Goal: Find specific fact: Find specific fact

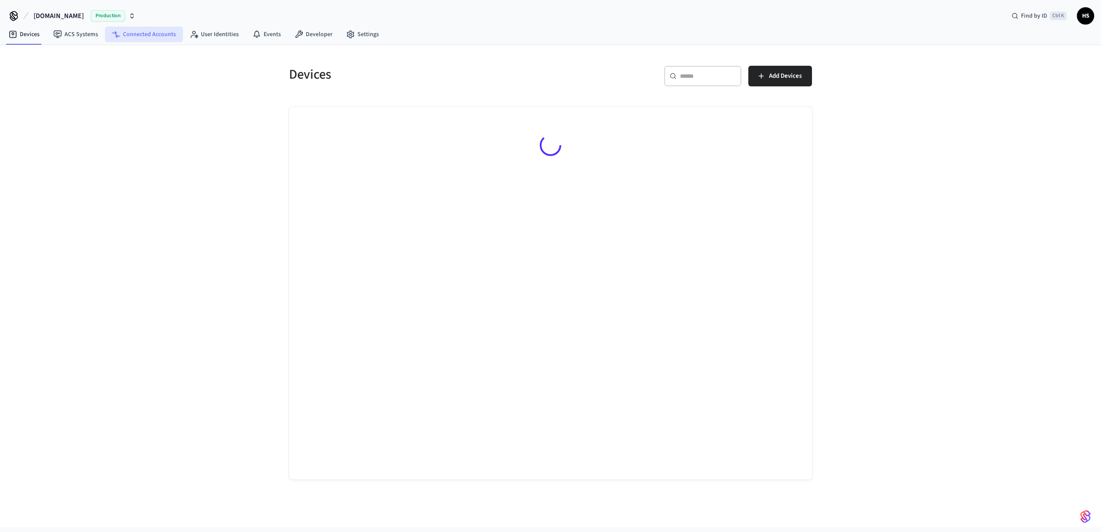
click at [156, 38] on link "Connected Accounts" at bounding box center [144, 34] width 78 height 15
click at [688, 82] on div "​ ​" at bounding box center [688, 76] width 77 height 21
paste input "**********"
type input "**********"
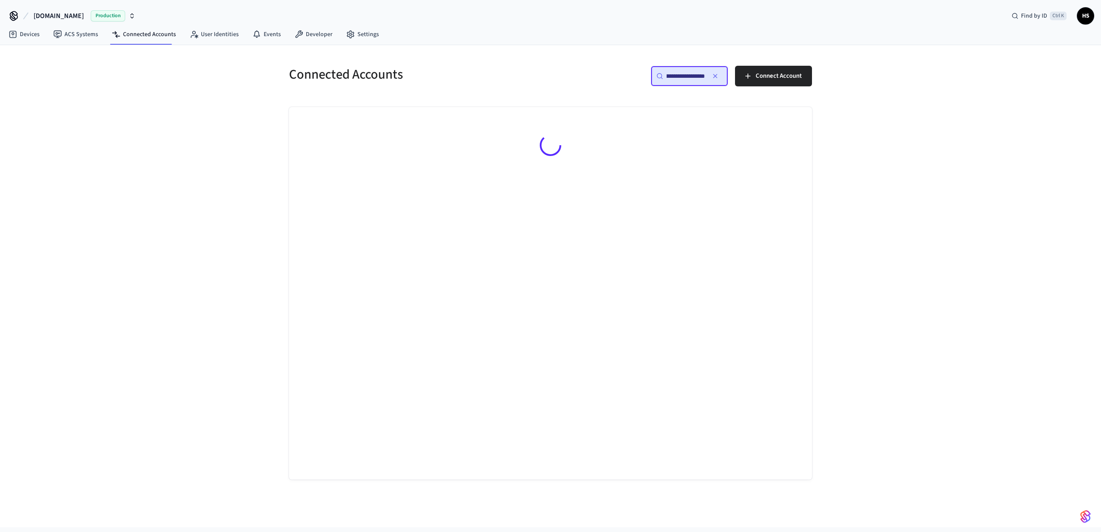
click at [690, 72] on input "**********" at bounding box center [685, 76] width 38 height 9
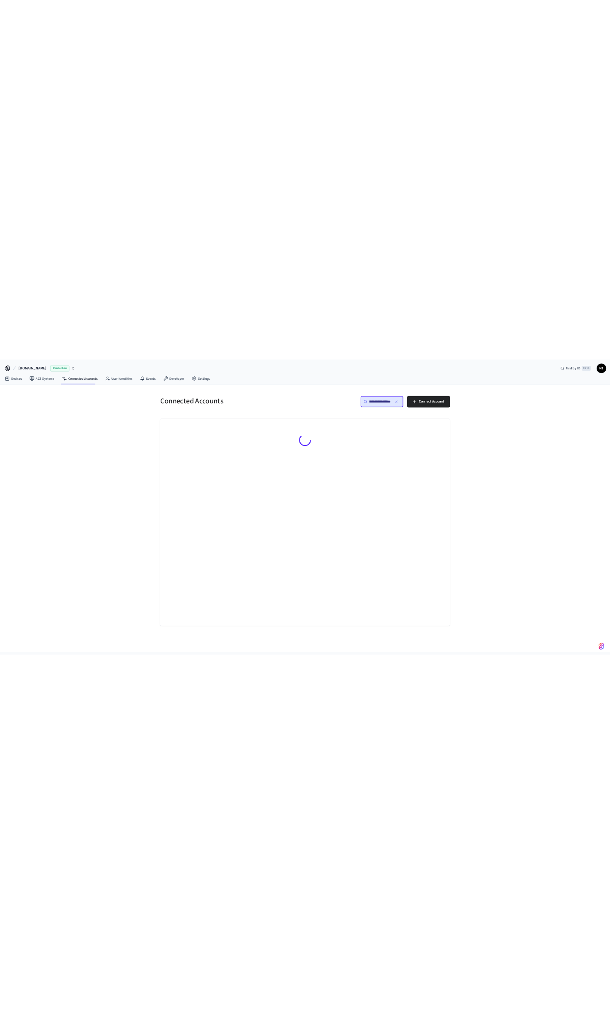
scroll to position [0, 0]
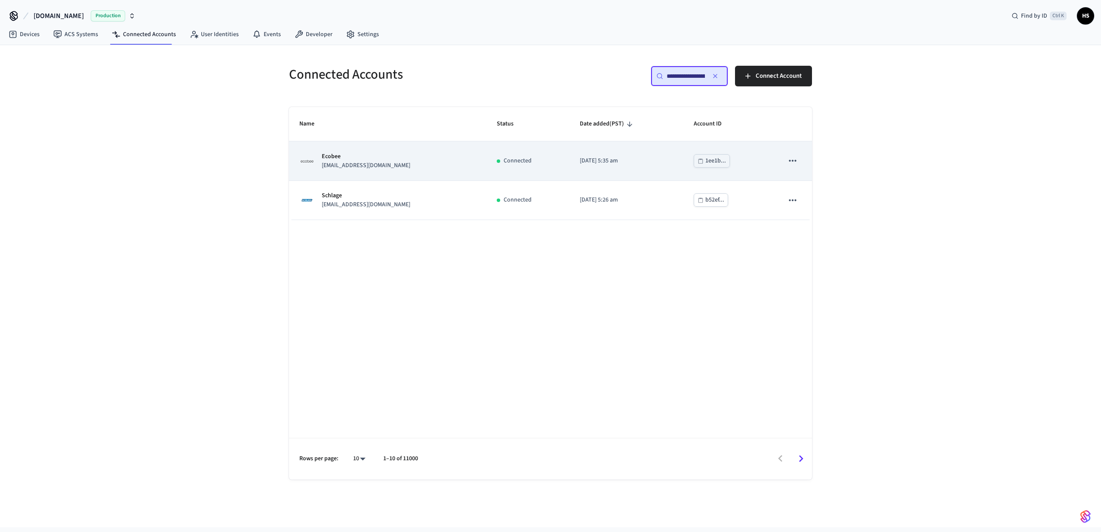
click at [373, 160] on p "Ecobee" at bounding box center [366, 156] width 89 height 9
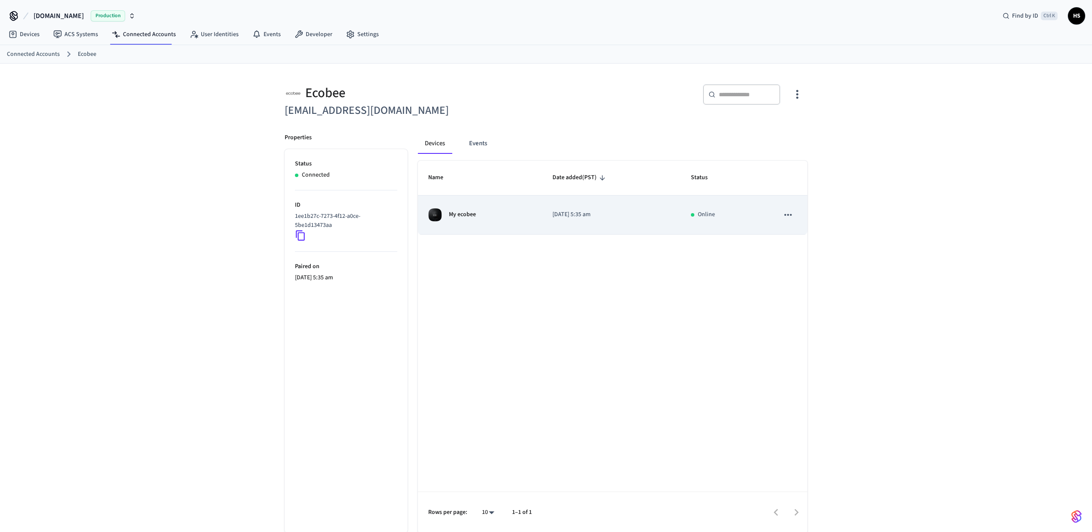
click at [478, 212] on div "My ecobee" at bounding box center [480, 215] width 104 height 14
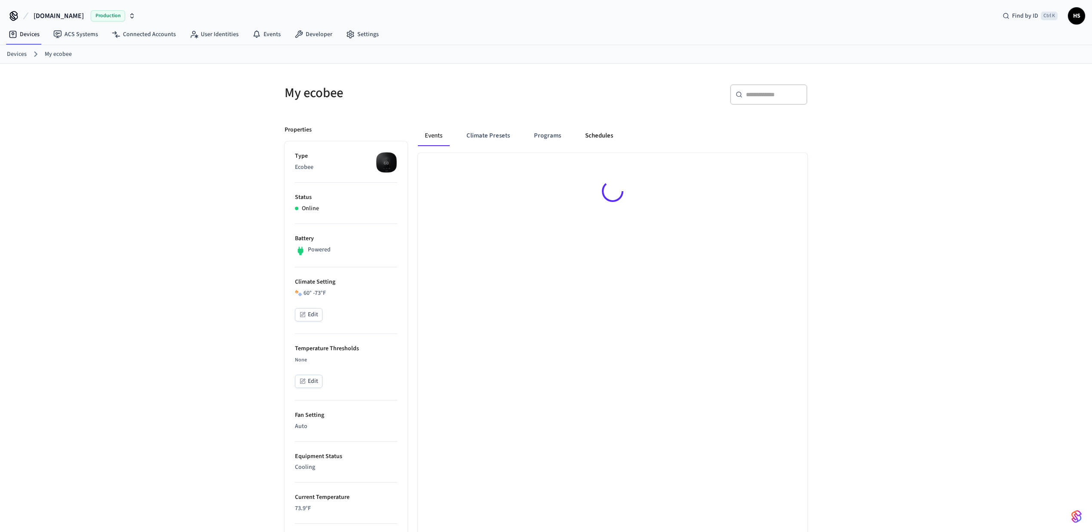
click at [593, 145] on button "Schedules" at bounding box center [599, 136] width 42 height 21
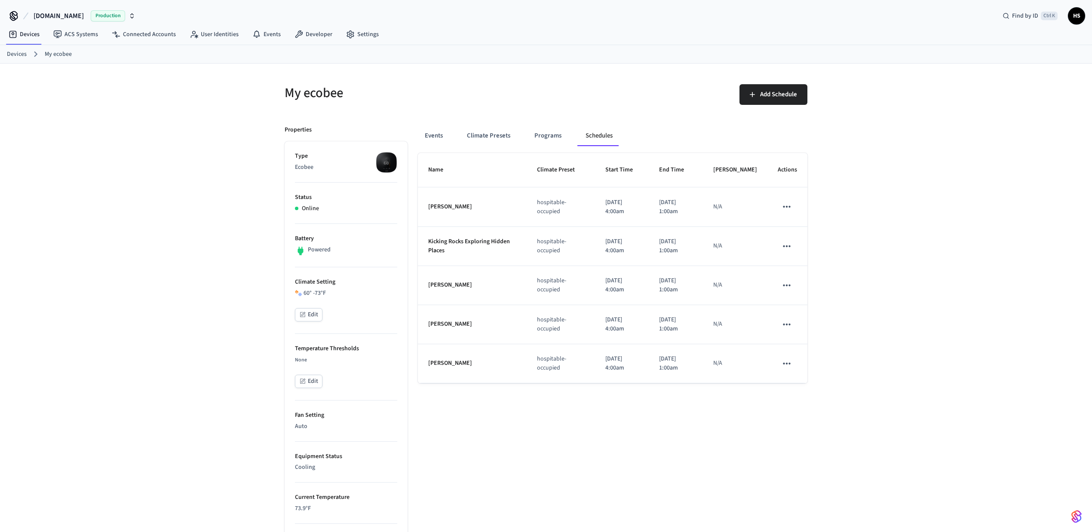
click at [877, 233] on div "My ecobee Add Schedule Properties Type Ecobee Status Online Battery Powered Cli…" at bounding box center [546, 426] width 1092 height 724
click at [726, 443] on div "Name Climate Preset Start Time End Time Max Override Actions Boris Kerzhner hos…" at bounding box center [613, 470] width 390 height 635
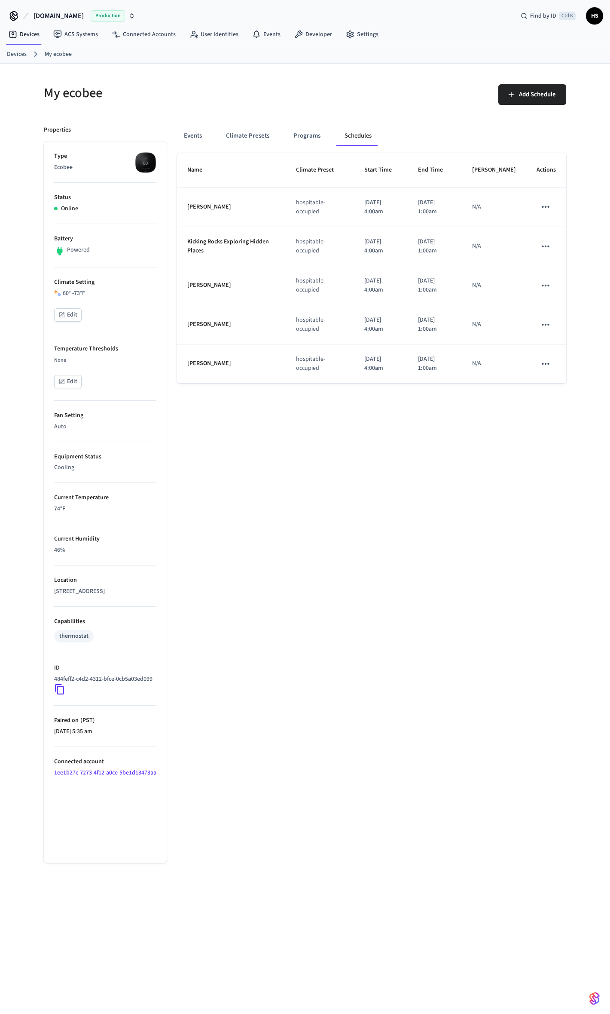
click at [308, 443] on div "Name Climate Preset Start Time End Time Max Override Actions Boris Kerzhner hos…" at bounding box center [372, 508] width 390 height 710
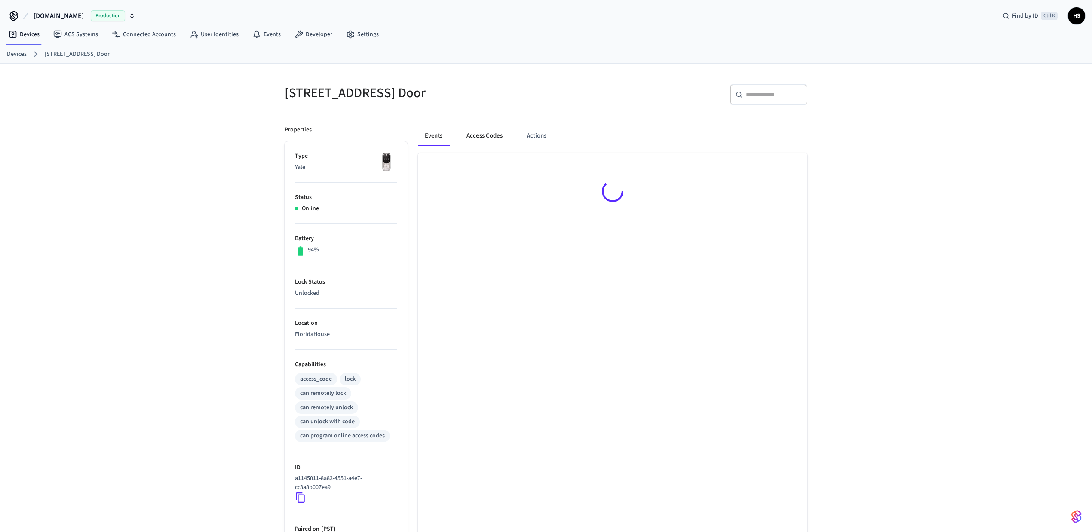
click at [489, 143] on button "Access Codes" at bounding box center [485, 136] width 50 height 21
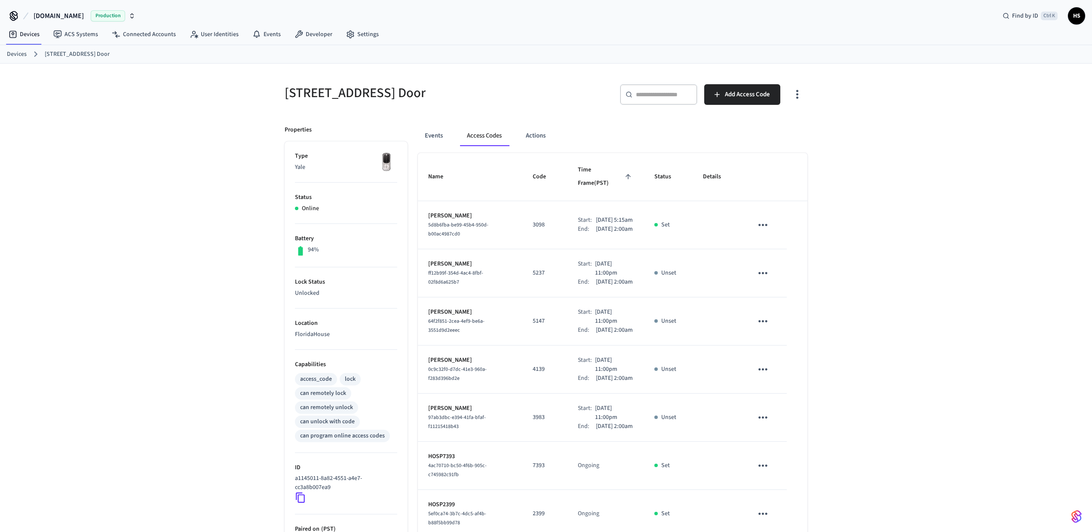
click at [795, 92] on icon "button" at bounding box center [797, 94] width 13 height 13
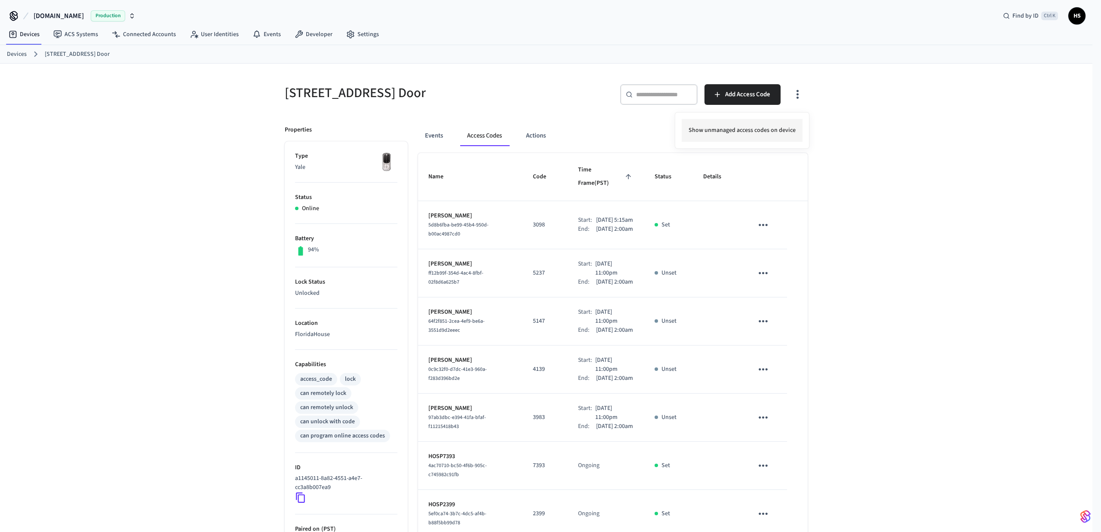
click at [758, 138] on li "Show unmanaged access codes on device" at bounding box center [741, 130] width 121 height 23
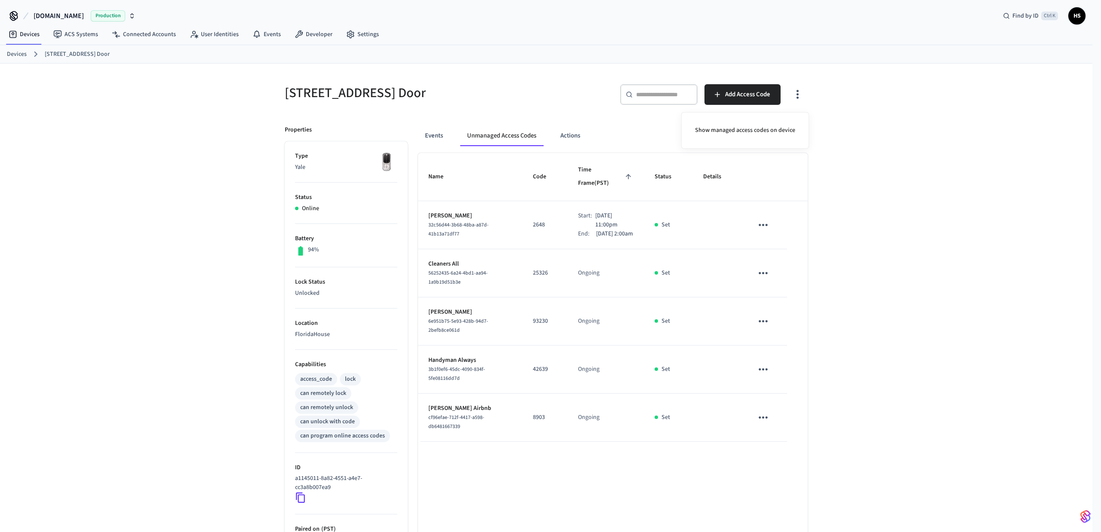
click at [442, 413] on div at bounding box center [550, 266] width 1101 height 532
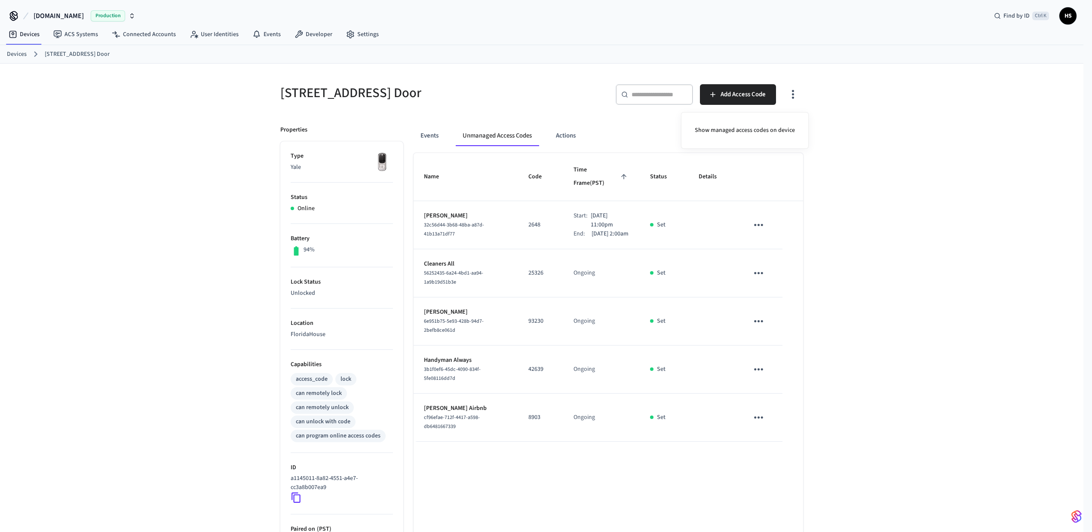
click at [442, 413] on div at bounding box center [546, 266] width 1092 height 532
click at [442, 413] on body "[DOMAIN_NAME] Production Find by ID Ctrl K HS Devices ACS Systems Connected Acc…" at bounding box center [546, 314] width 1092 height 629
click at [441, 418] on span "cf96efae-712f-4417-a598-db6481667339" at bounding box center [456, 422] width 56 height 16
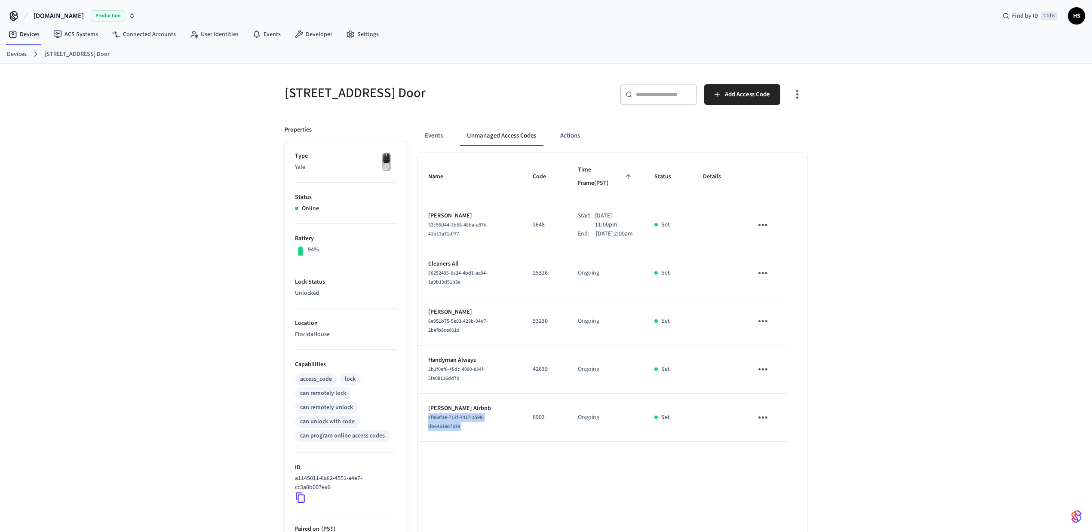
copy span "cf96efae-712f-4417-a598-db6481667339"
click at [434, 141] on button "Events" at bounding box center [434, 136] width 32 height 21
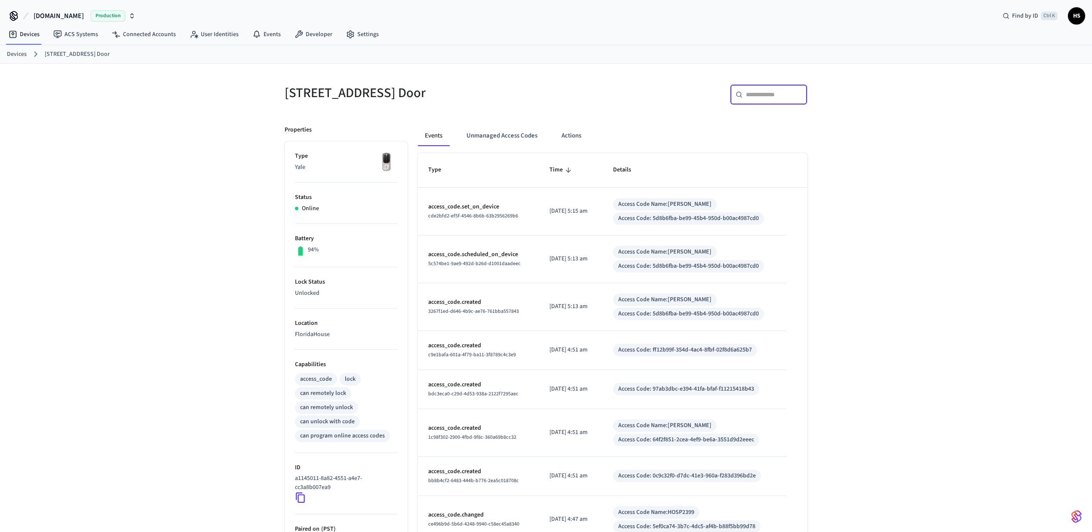
click at [765, 94] on input "text" at bounding box center [774, 94] width 56 height 9
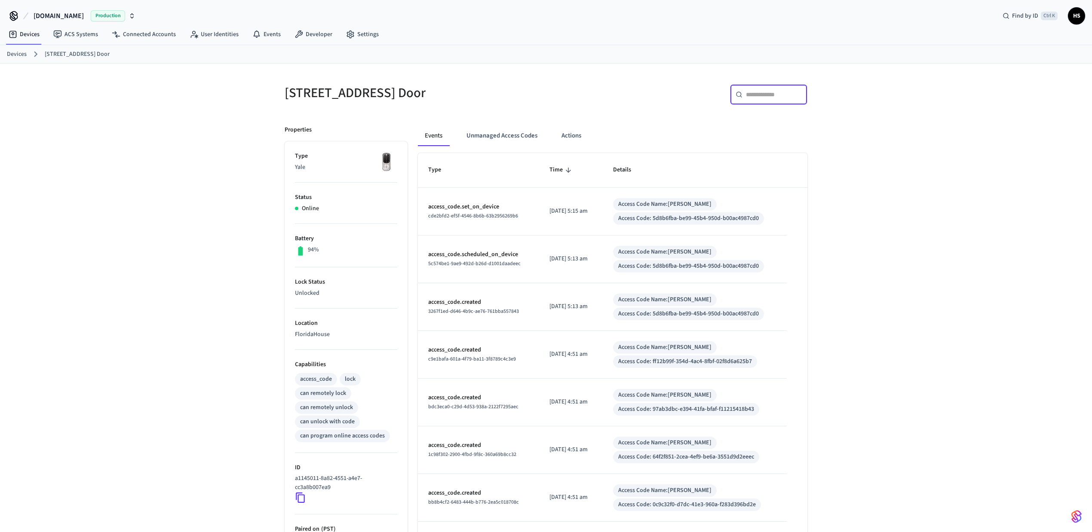
paste input "**********"
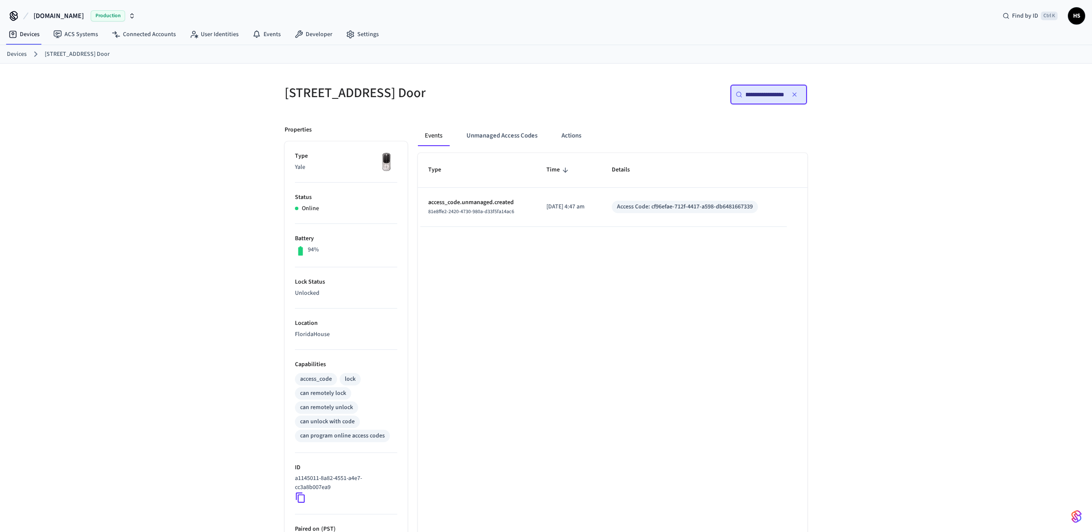
type input "**********"
click at [508, 133] on button "Unmanaged Access Codes" at bounding box center [502, 136] width 85 height 21
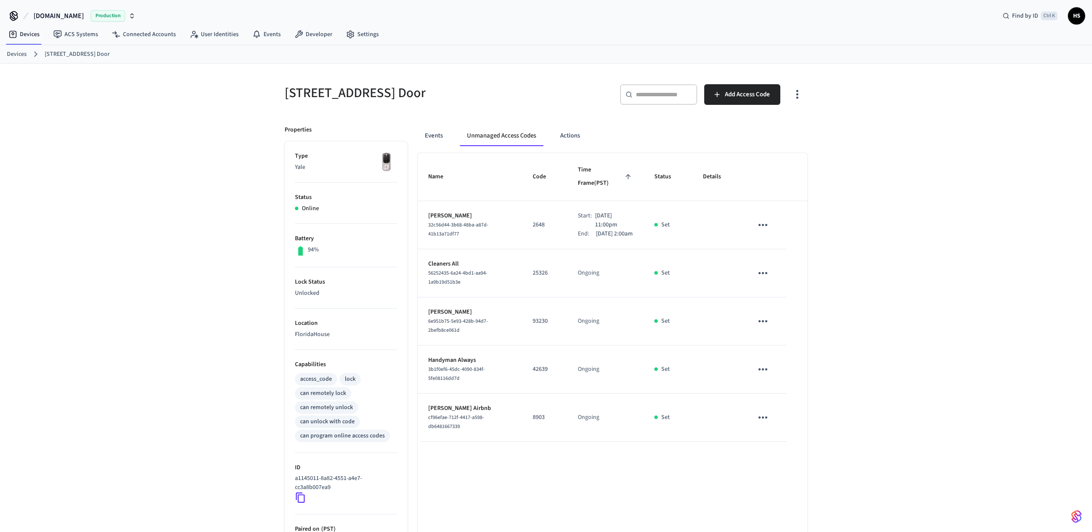
click at [456, 417] on span "cf96efae-712f-4417-a598-db6481667339" at bounding box center [456, 422] width 56 height 16
copy span "cf96efae-712f-4417-a598-db6481667339"
click at [432, 137] on button "Events" at bounding box center [434, 136] width 32 height 21
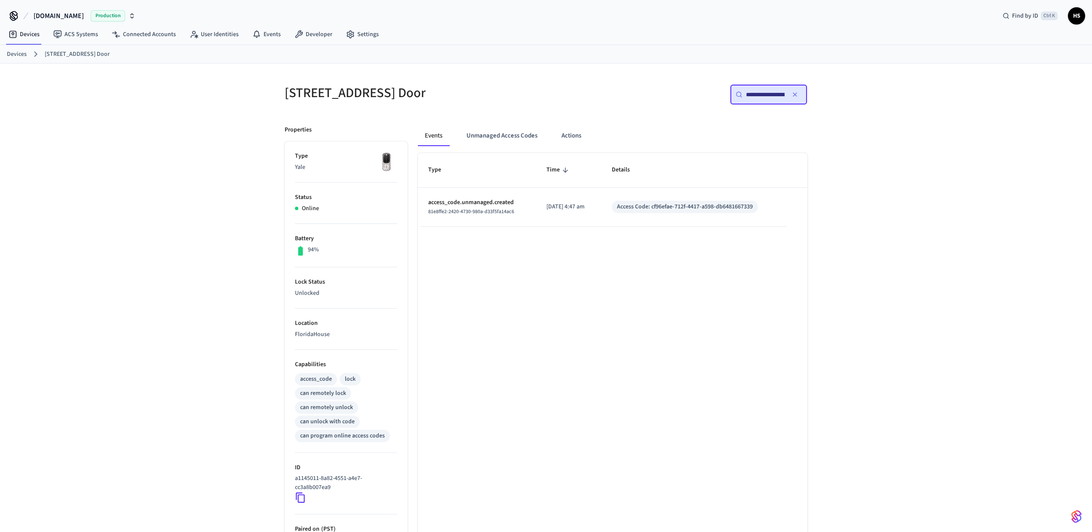
click at [560, 206] on p "[DATE] 4:47 am" at bounding box center [568, 206] width 45 height 9
copy p "[DATE] 4:47 am"
drag, startPoint x: 587, startPoint y: 253, endPoint x: 561, endPoint y: 225, distance: 37.4
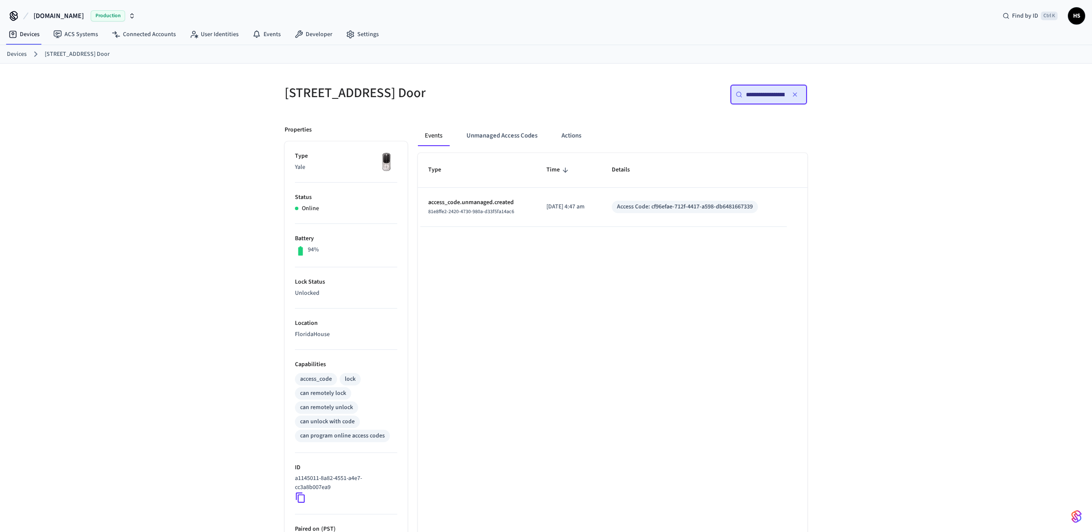
click at [586, 255] on div "Type Time Details access_code.unmanaged.created 81e8ffe2-2420-4730-980a-d33f5fa…" at bounding box center [613, 390] width 390 height 475
click at [575, 209] on p "[DATE] 4:47 am" at bounding box center [568, 206] width 45 height 9
copy p "[DATE] 4:47 am"
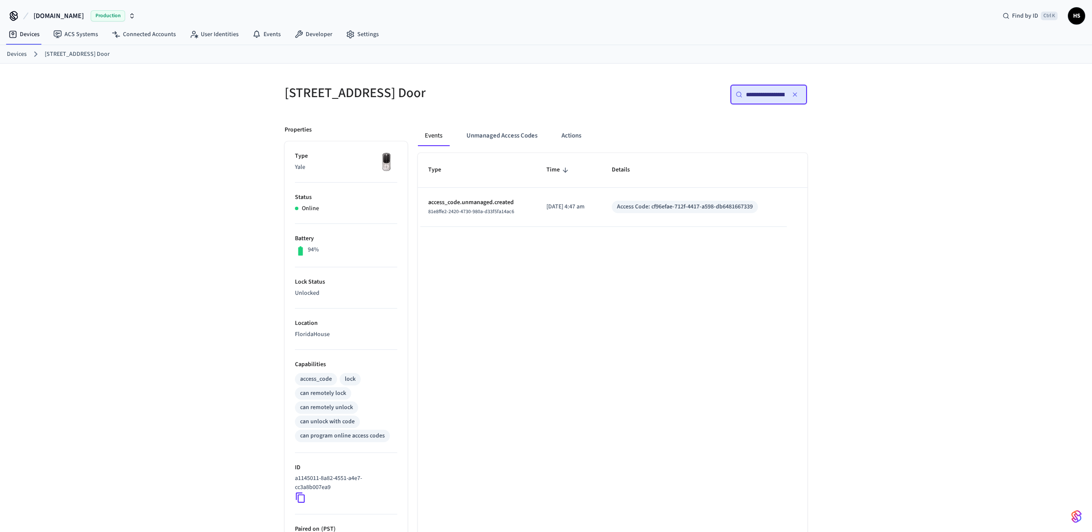
click at [520, 255] on div "Type Time Details access_code.unmanaged.created 81e8ffe2-2420-4730-980a-d33f5fa…" at bounding box center [613, 390] width 390 height 475
click at [565, 209] on p "[DATE] 4:47 am" at bounding box center [568, 206] width 45 height 9
copy p "[DATE] 4:47 am"
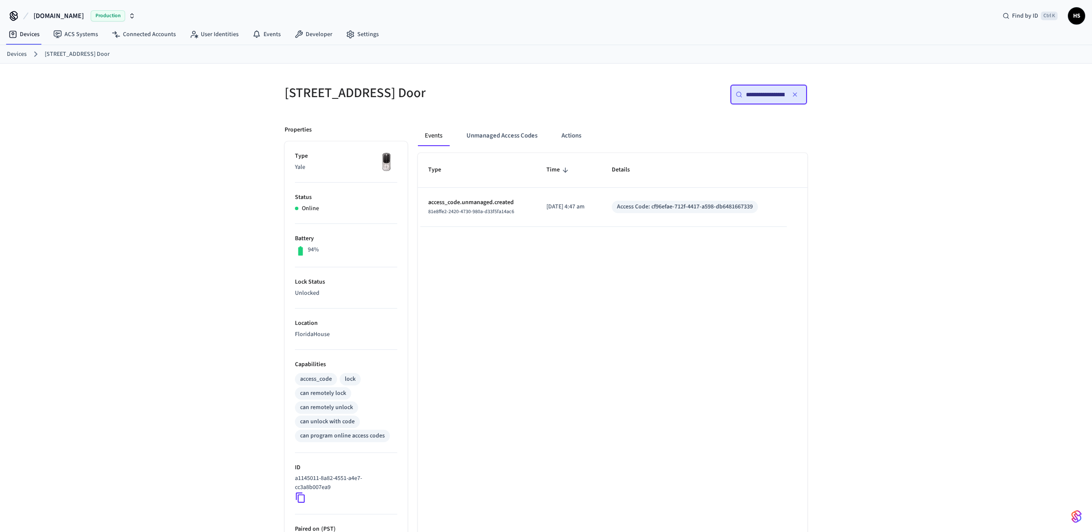
click at [512, 279] on div "Type Time Details access_code.unmanaged.created 81e8ffe2-2420-4730-980a-d33f5fa…" at bounding box center [613, 390] width 390 height 475
click at [489, 129] on button "Unmanaged Access Codes" at bounding box center [502, 136] width 85 height 21
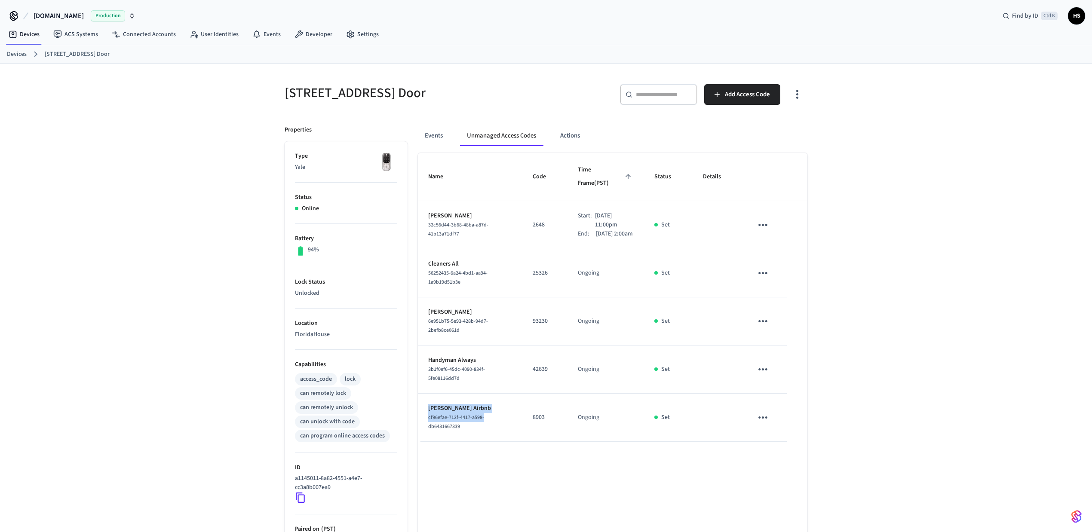
drag, startPoint x: 428, startPoint y: 405, endPoint x: 506, endPoint y: 411, distance: 77.7
click at [506, 411] on td "[PERSON_NAME] Airbnb cf96efae-712f-4417-a598-db6481667339" at bounding box center [470, 418] width 104 height 48
click at [531, 420] on td "8903" at bounding box center [544, 418] width 45 height 48
click at [533, 414] on p "8903" at bounding box center [545, 417] width 25 height 9
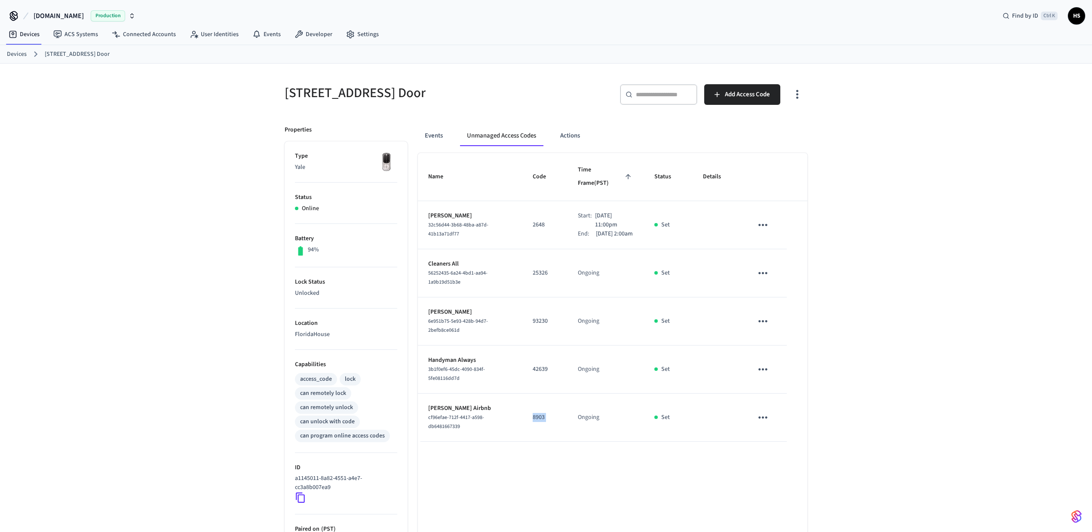
click at [533, 414] on p "8903" at bounding box center [545, 417] width 25 height 9
click at [483, 417] on span "cf96efae-712f-4417-a598-db6481667339" at bounding box center [456, 422] width 56 height 16
drag, startPoint x: 430, startPoint y: 406, endPoint x: 540, endPoint y: 416, distance: 110.5
click at [540, 416] on tr "[PERSON_NAME] Airbnb cf96efae-712f-4417-a598-db6481667339 8903 Ongoing Set" at bounding box center [613, 418] width 390 height 48
click at [532, 420] on td "8903" at bounding box center [544, 418] width 45 height 48
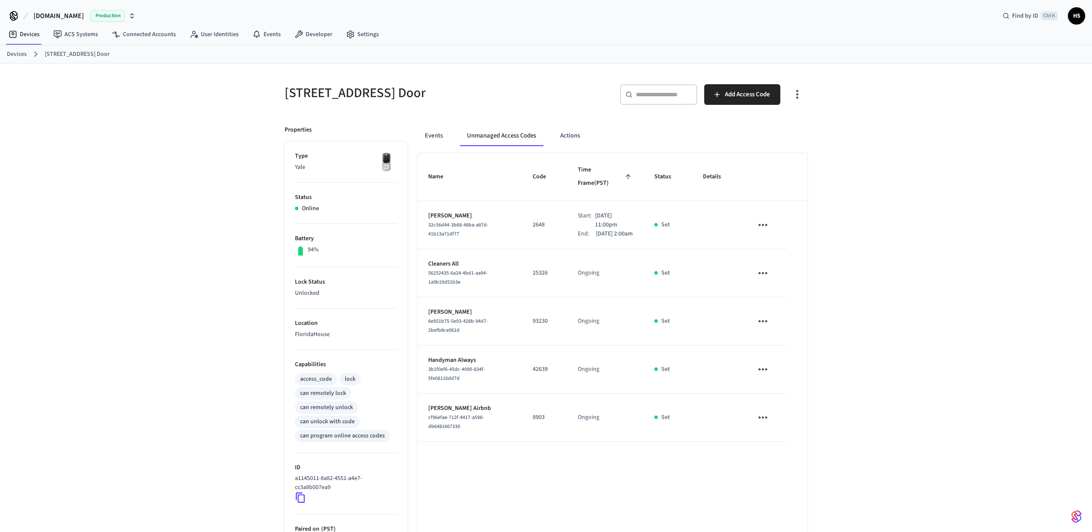
click at [436, 420] on span "cf96efae-712f-4417-a598-db6481667339" at bounding box center [456, 422] width 56 height 16
click at [447, 418] on span "cf96efae-712f-4417-a598-db6481667339" at bounding box center [456, 422] width 56 height 16
copy span "cf96efae-712f-4417-a598-db6481667339"
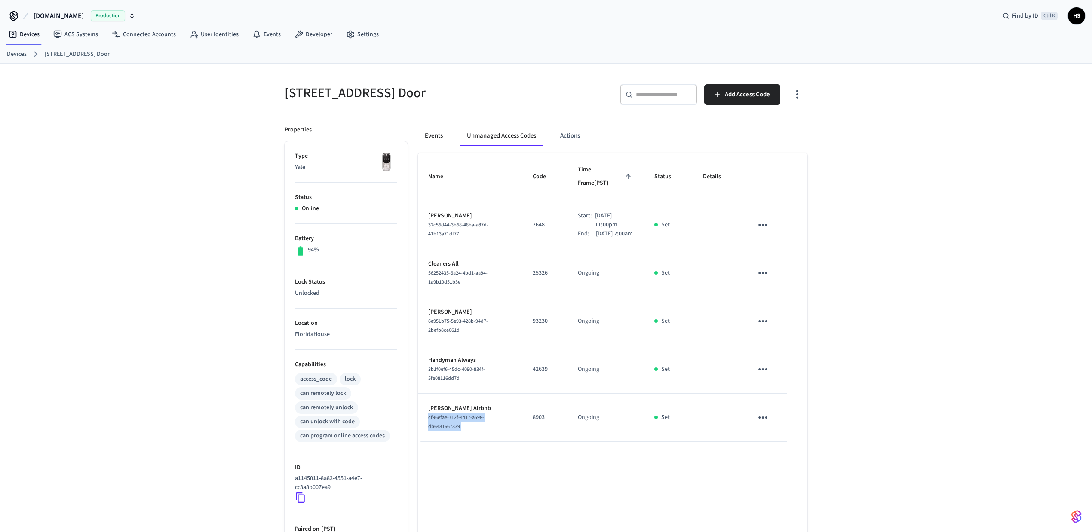
click at [425, 135] on button "Events" at bounding box center [434, 136] width 32 height 21
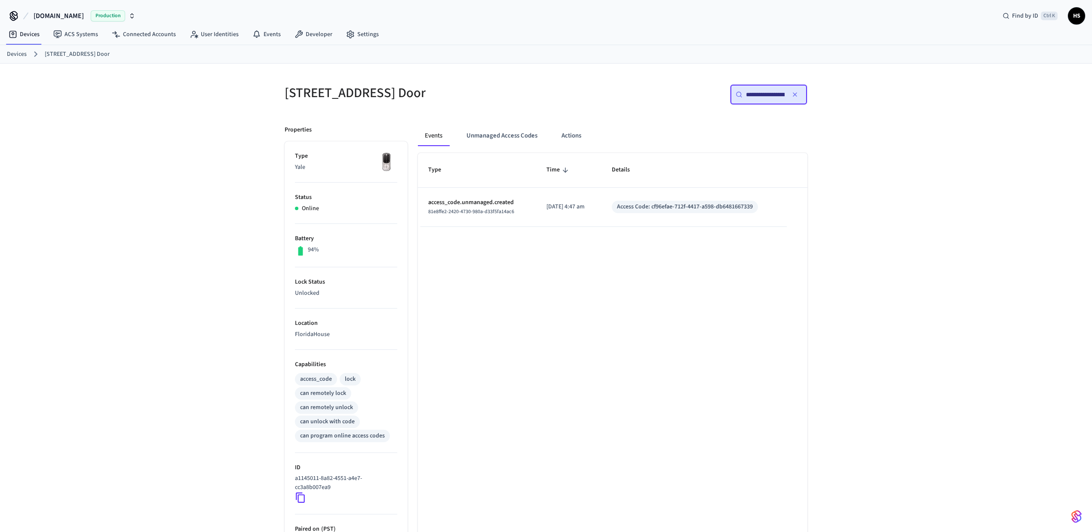
drag, startPoint x: 537, startPoint y: 210, endPoint x: 599, endPoint y: 210, distance: 62.8
click at [599, 209] on td "[DATE] 4:47 am" at bounding box center [568, 207] width 65 height 39
click at [593, 234] on div "Type Time Details access_code.unmanaged.created 81e8ffe2-2420-4730-980a-d33f5fa…" at bounding box center [613, 390] width 390 height 475
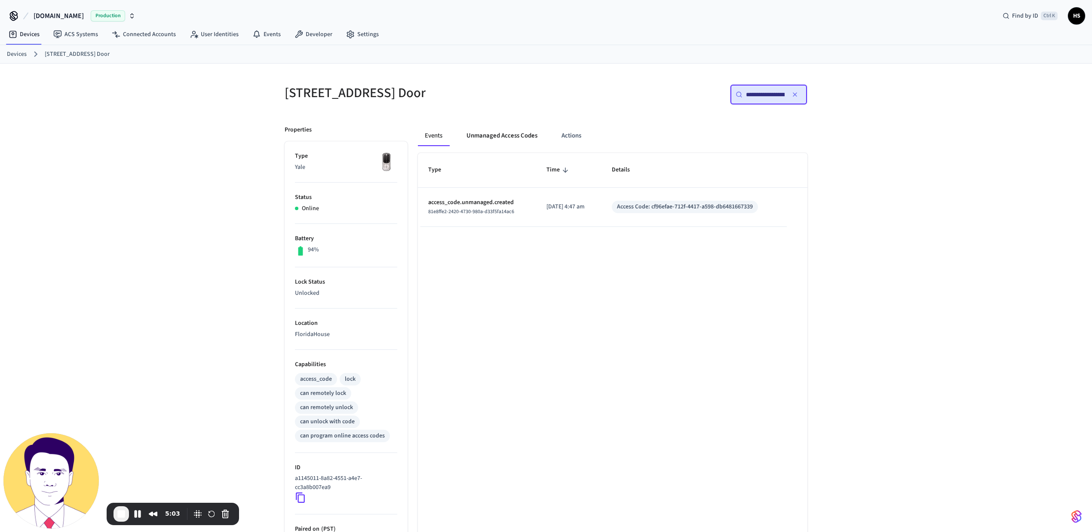
click at [494, 140] on button "Unmanaged Access Codes" at bounding box center [502, 136] width 85 height 21
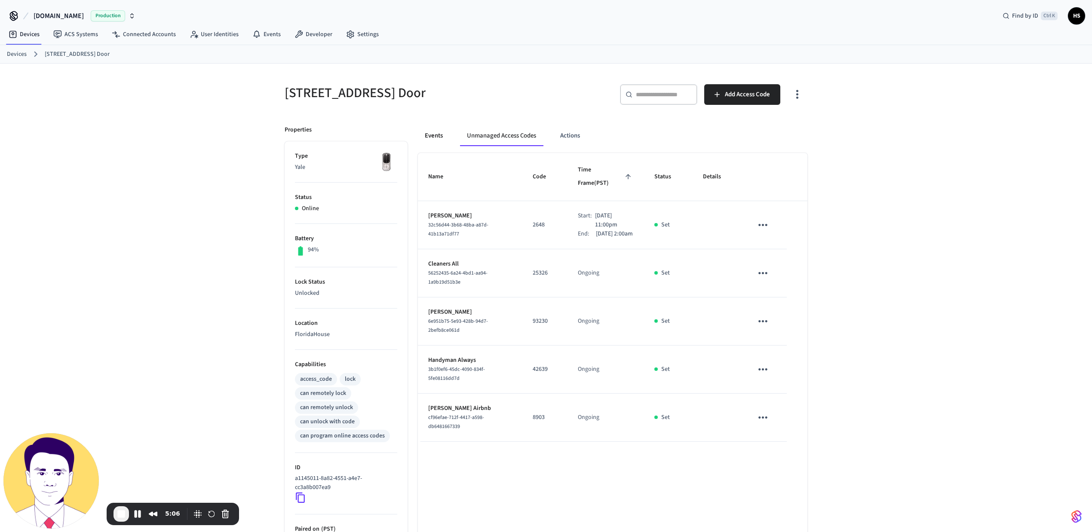
click at [434, 138] on button "Events" at bounding box center [434, 136] width 32 height 21
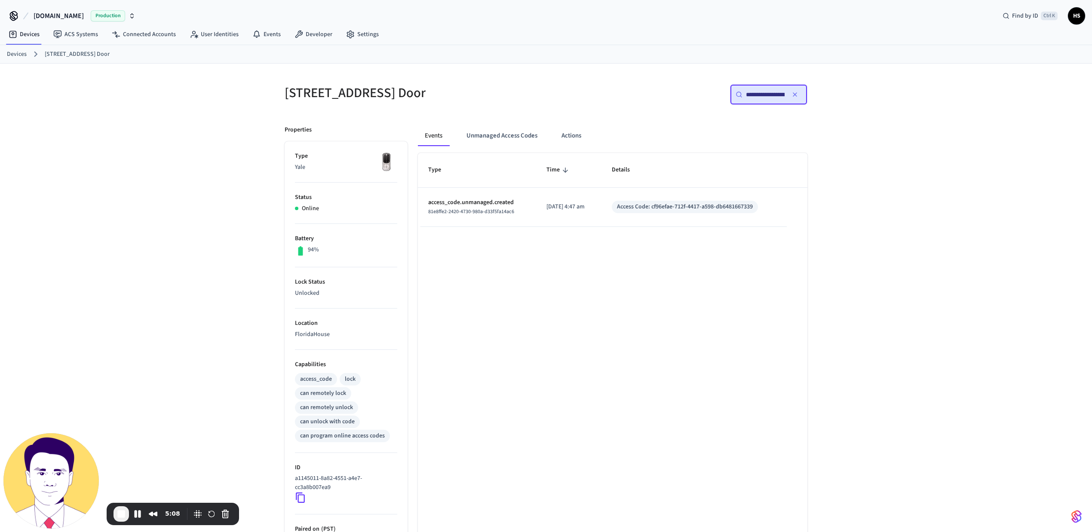
drag, startPoint x: 560, startPoint y: 209, endPoint x: 591, endPoint y: 209, distance: 31.0
click at [591, 209] on p "[DATE] 4:47 am" at bounding box center [568, 206] width 45 height 9
click at [534, 252] on div "Type Time Details access_code.unmanaged.created 81e8ffe2-2420-4730-980a-d33f5fa…" at bounding box center [613, 390] width 390 height 475
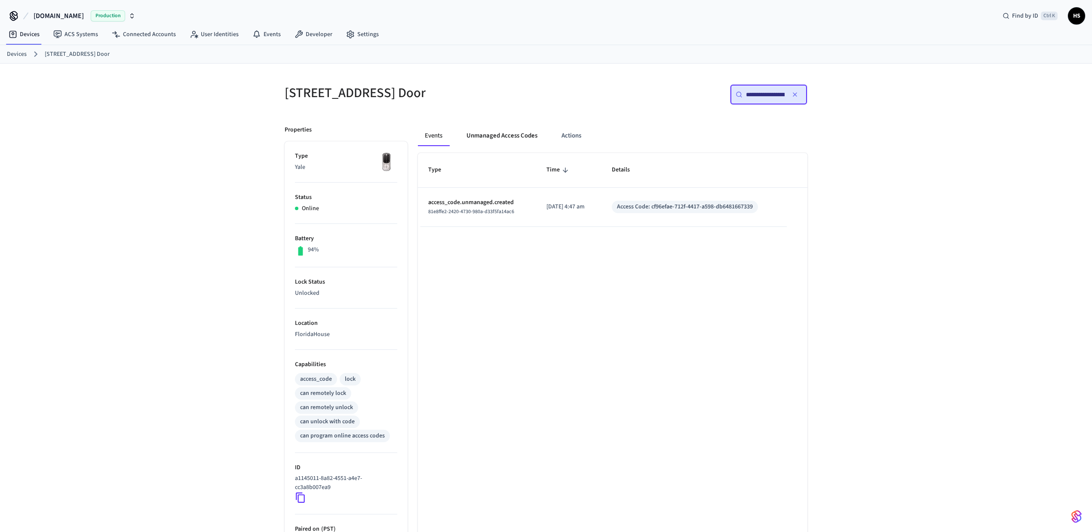
click at [486, 129] on button "Unmanaged Access Codes" at bounding box center [502, 136] width 85 height 21
